Goal: Check status: Check status

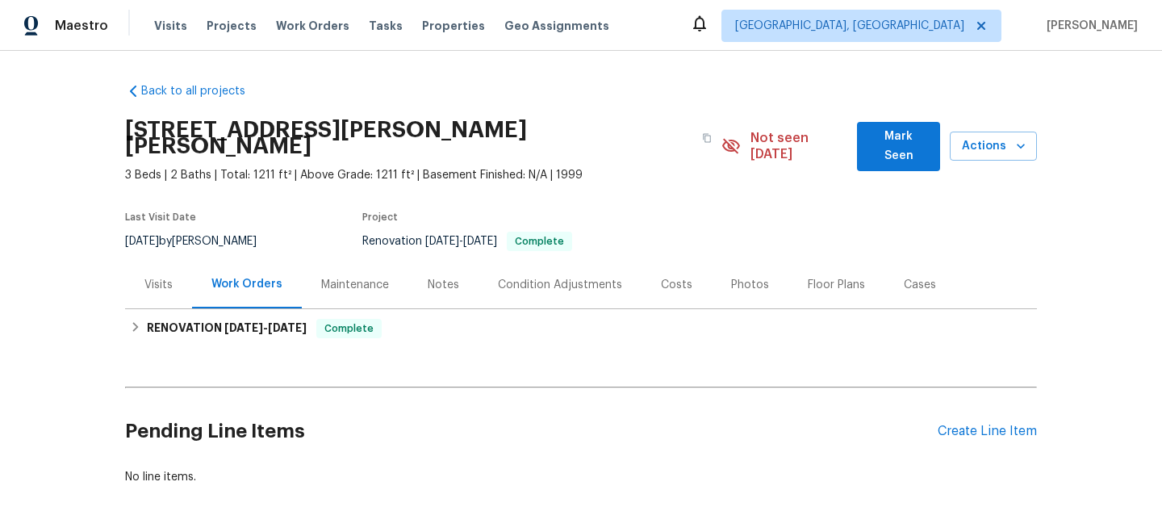
click at [142, 293] on div "Visits" at bounding box center [158, 285] width 67 height 48
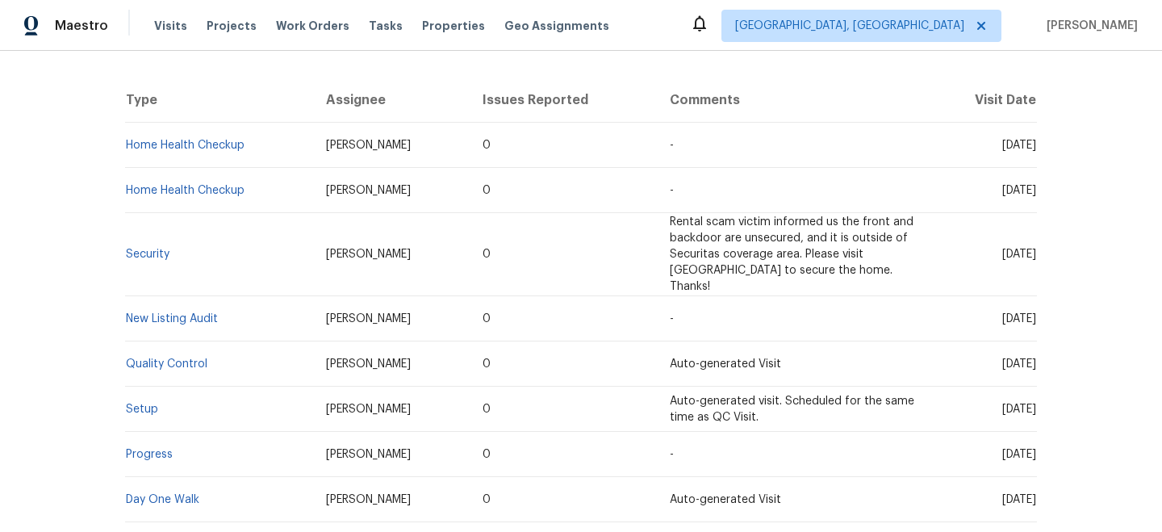
scroll to position [390, 0]
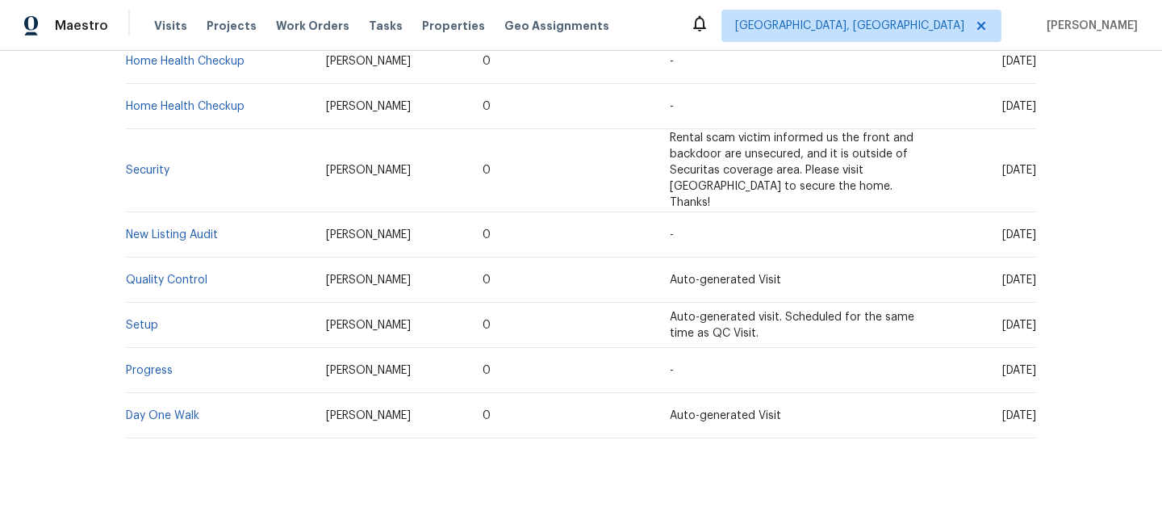
click at [169, 393] on td "Day One Walk" at bounding box center [219, 415] width 188 height 45
click at [165, 410] on link "Day One Walk" at bounding box center [162, 415] width 73 height 11
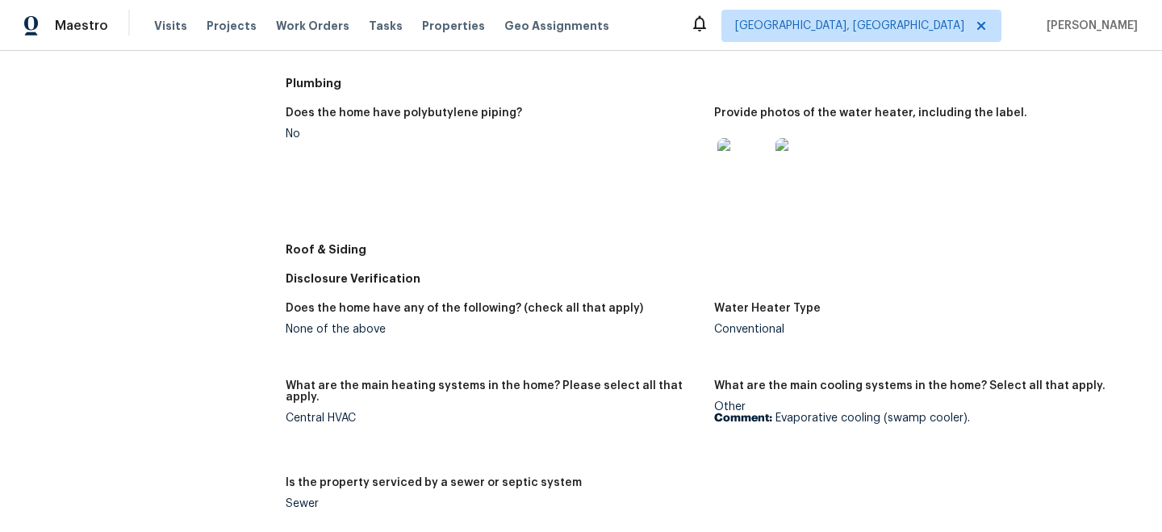
scroll to position [624, 0]
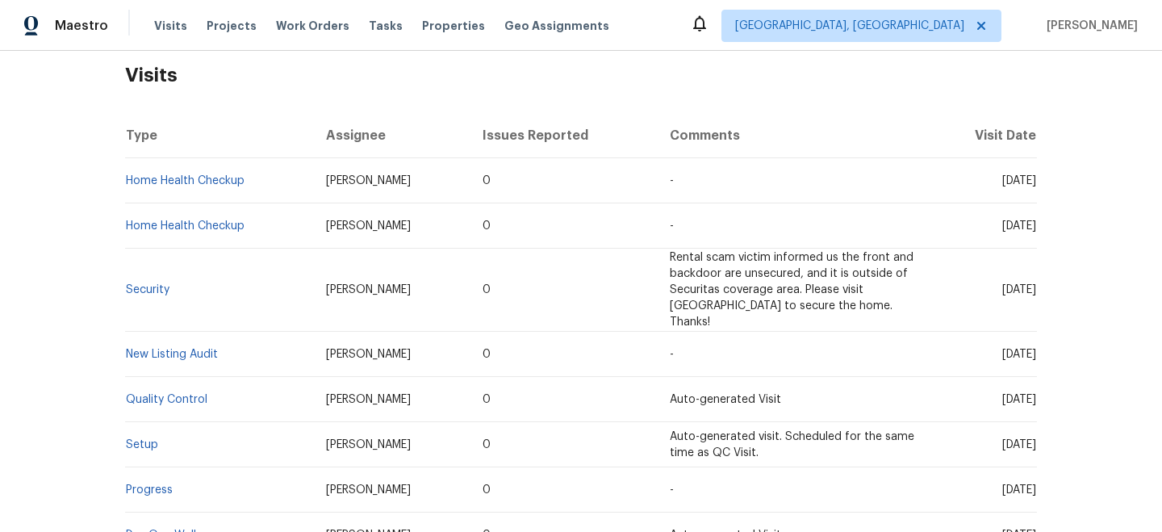
scroll to position [390, 0]
